Goal: Information Seeking & Learning: Find specific fact

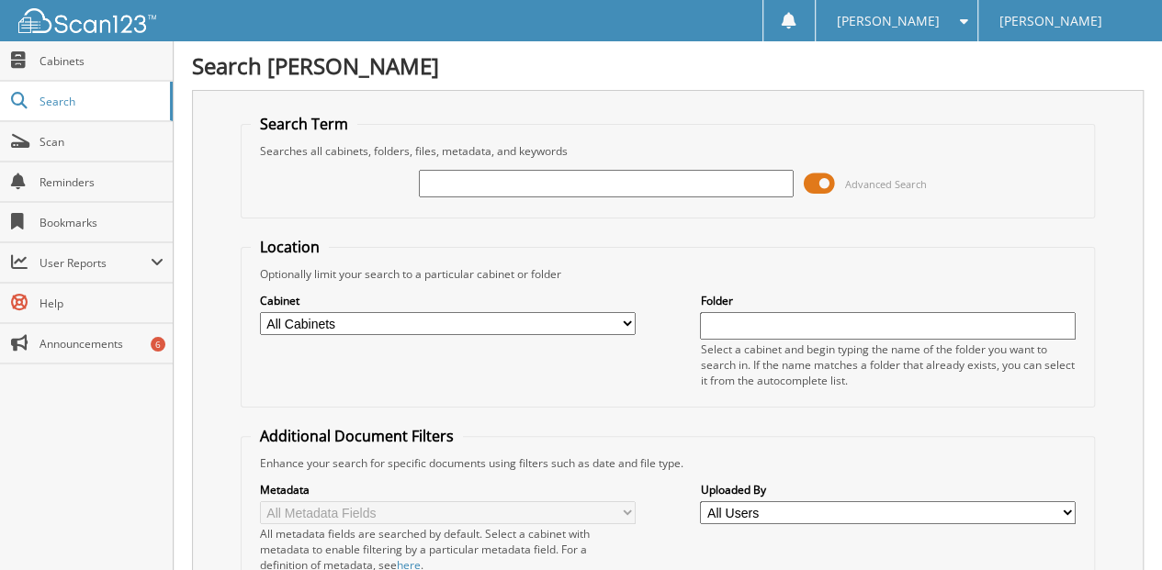
click at [439, 185] on input "text" at bounding box center [607, 184] width 376 height 28
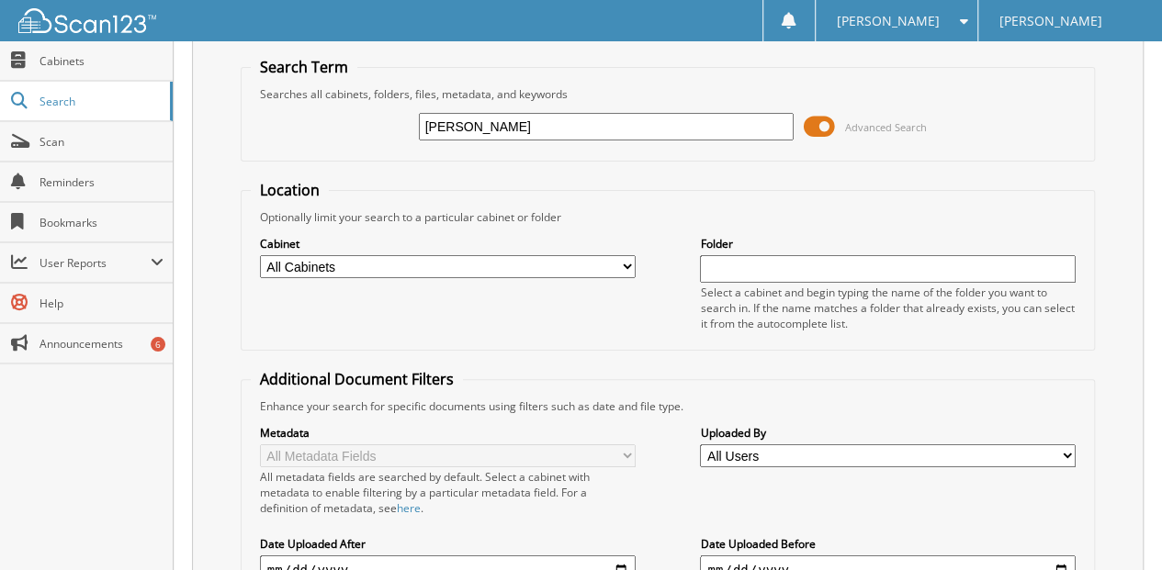
scroll to position [275, 0]
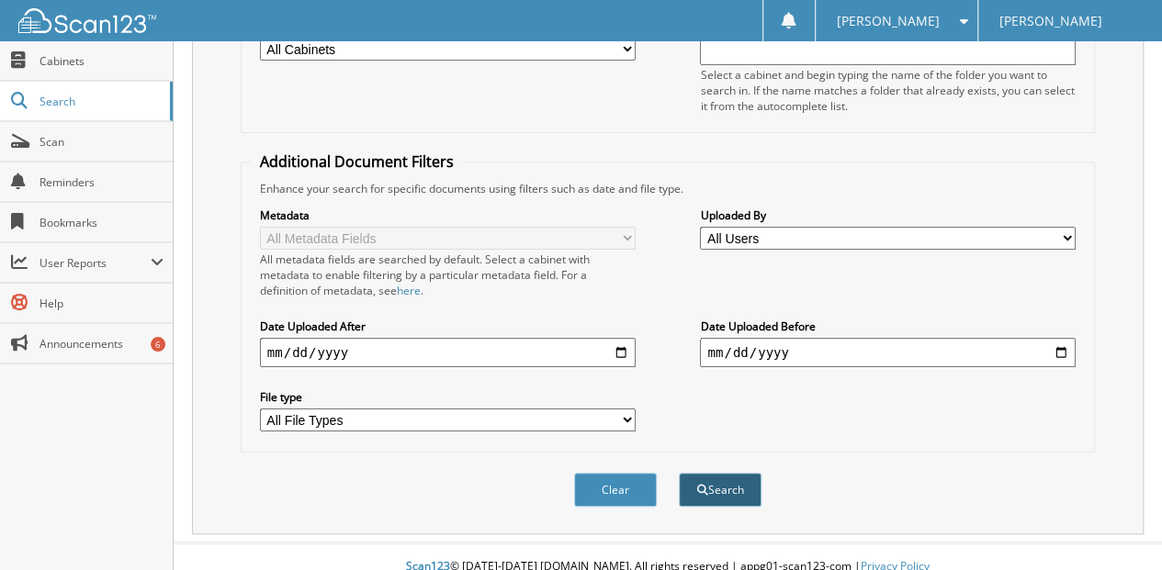
type input "[PERSON_NAME]"
click at [727, 473] on button "Search" at bounding box center [720, 490] width 83 height 34
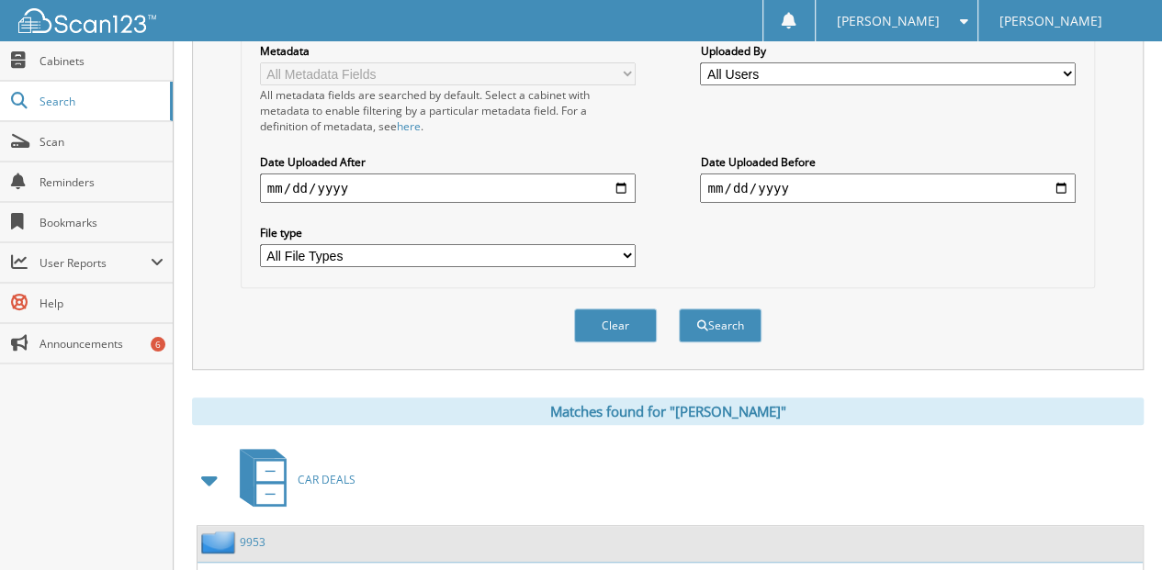
scroll to position [673, 0]
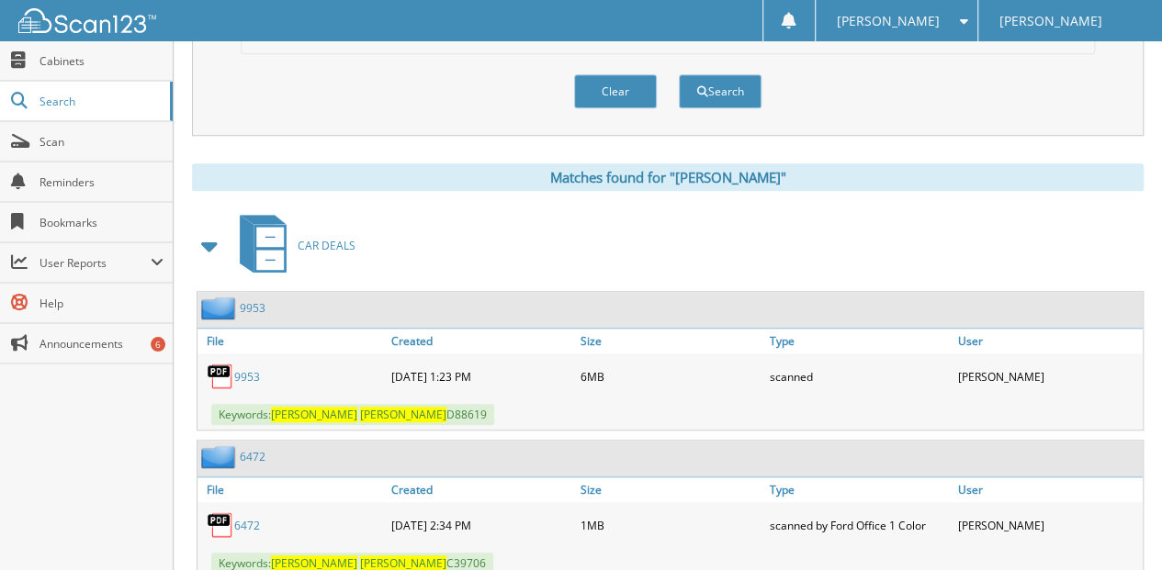
click at [250, 369] on link "9953" at bounding box center [247, 377] width 26 height 16
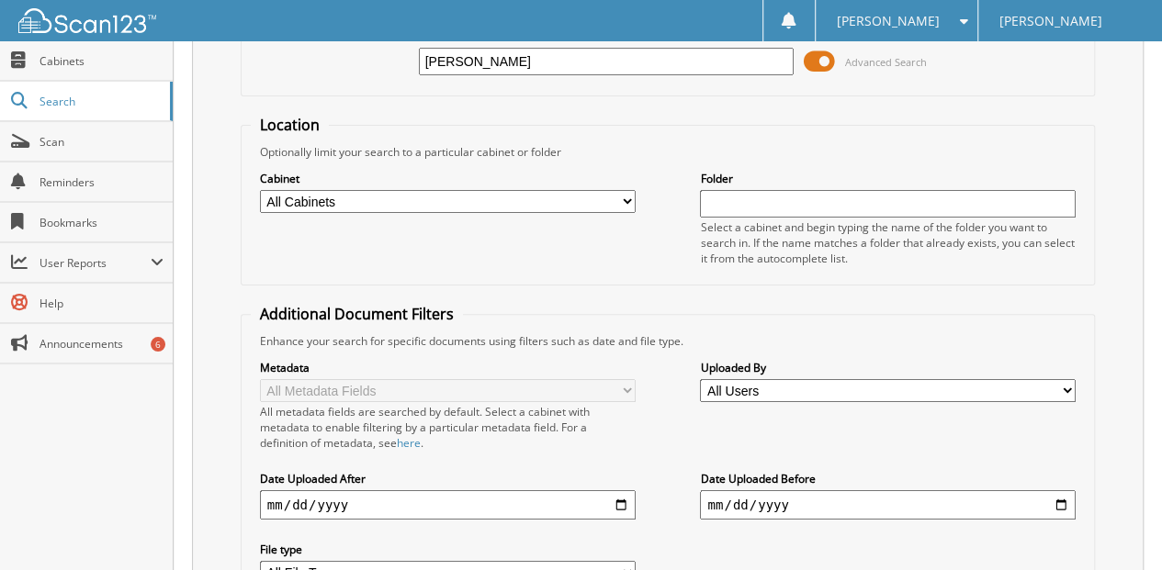
scroll to position [0, 0]
